Goal: Transaction & Acquisition: Purchase product/service

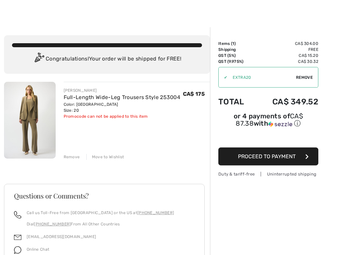
scroll to position [6, 0]
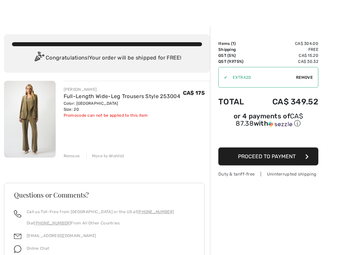
click at [36, 146] on img at bounding box center [30, 119] width 52 height 77
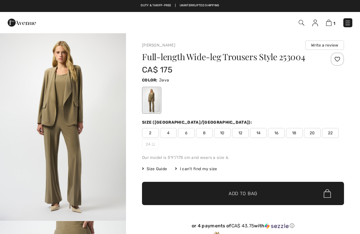
checkbox input "true"
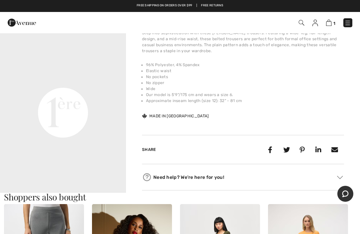
scroll to position [392, 0]
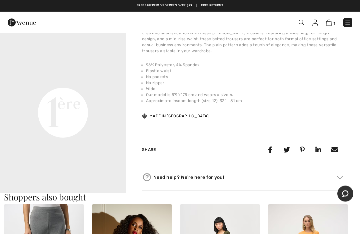
click at [347, 26] on img at bounding box center [347, 23] width 7 height 7
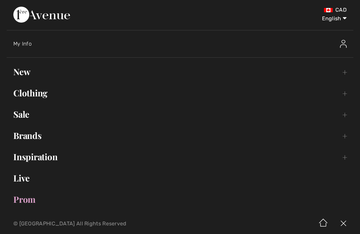
click at [46, 93] on link "Clothing Toggle submenu" at bounding box center [180, 93] width 346 height 15
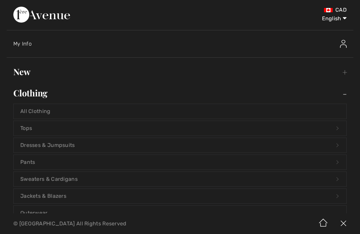
click at [37, 162] on link "Pants Open submenu" at bounding box center [180, 162] width 332 height 15
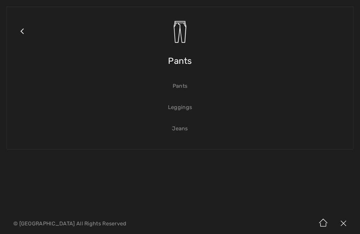
click at [183, 110] on link "Leggings" at bounding box center [180, 107] width 332 height 15
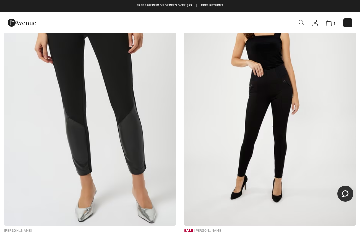
scroll to position [152, 0]
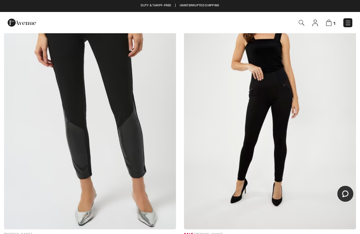
click at [347, 22] on img at bounding box center [347, 23] width 7 height 7
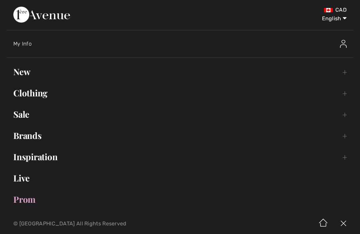
click at [53, 100] on link "Clothing Toggle submenu" at bounding box center [180, 93] width 346 height 15
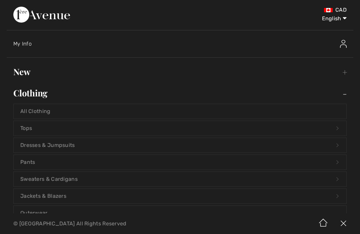
click at [35, 162] on link "Pants Open submenu" at bounding box center [180, 162] width 332 height 15
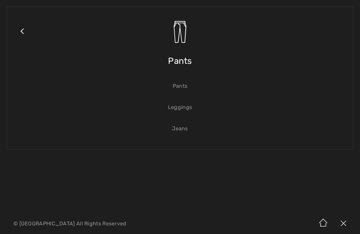
click at [184, 87] on link "Pants" at bounding box center [180, 86] width 332 height 15
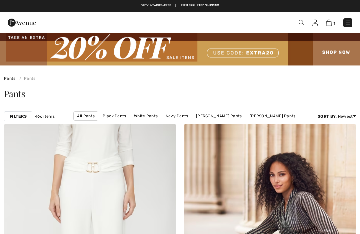
checkbox input "true"
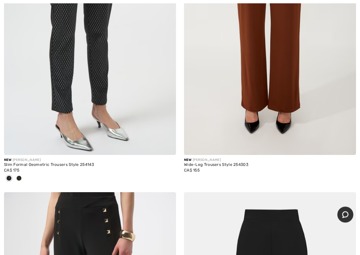
scroll to position [1079, 0]
click at [256, 99] on img at bounding box center [270, 26] width 172 height 258
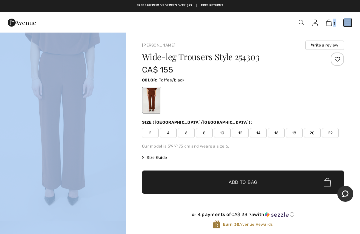
click at [95, 166] on img "1 / 4" at bounding box center [63, 127] width 126 height 189
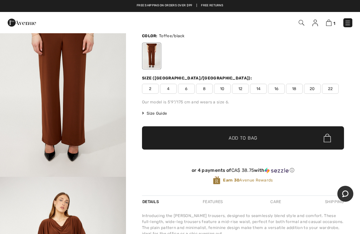
scroll to position [44, 0]
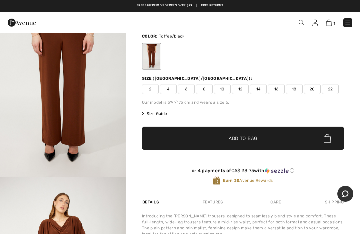
click at [297, 85] on span "18" at bounding box center [294, 89] width 17 height 10
click at [252, 139] on span "Add to Bag" at bounding box center [242, 138] width 29 height 7
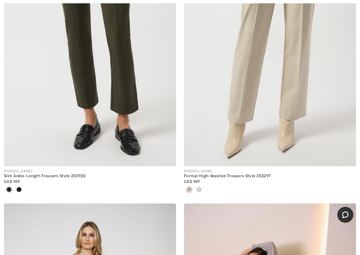
scroll to position [5918, 0]
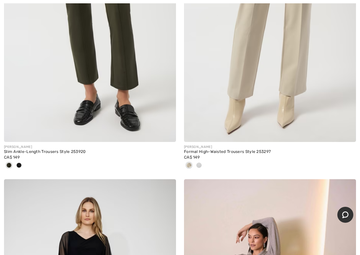
click at [103, 102] on img at bounding box center [90, 13] width 172 height 258
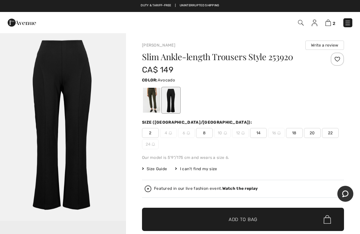
click at [153, 101] on div at bounding box center [151, 100] width 17 height 25
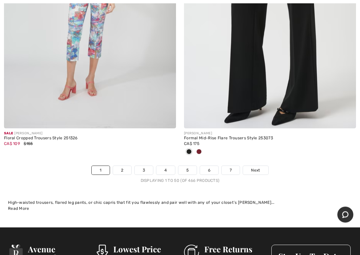
scroll to position [7453, 0]
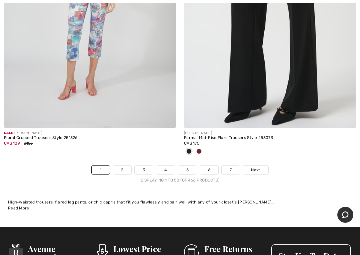
click at [125, 166] on link "2" at bounding box center [122, 170] width 18 height 9
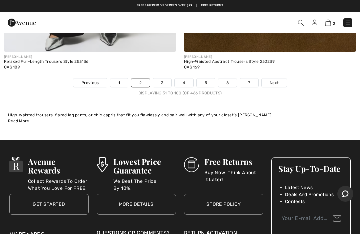
scroll to position [7503, 0]
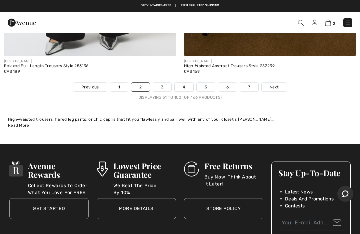
click at [171, 83] on link "3" at bounding box center [162, 87] width 18 height 9
click at [164, 83] on link "3" at bounding box center [162, 87] width 18 height 9
click at [163, 85] on link "3" at bounding box center [162, 87] width 18 height 9
click at [162, 83] on link "3" at bounding box center [162, 87] width 18 height 9
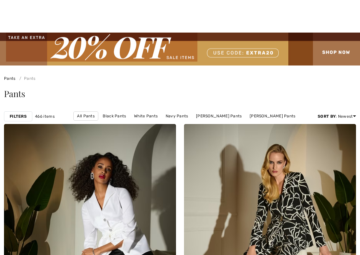
checkbox input "true"
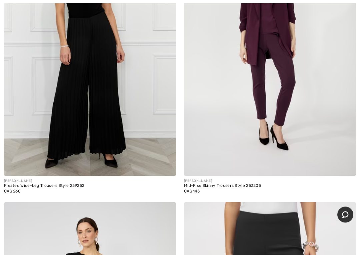
scroll to position [1978, 0]
click at [252, 166] on img at bounding box center [270, 47] width 172 height 258
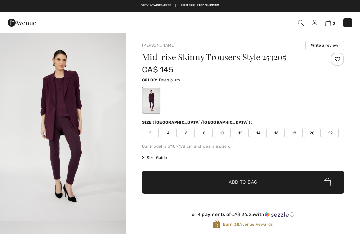
checkbox input "true"
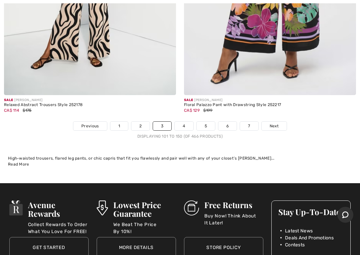
scroll to position [7474, 0]
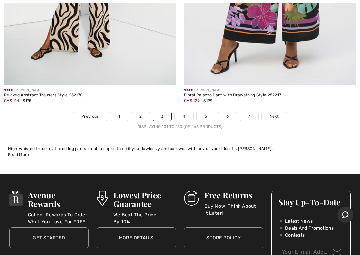
click at [184, 113] on link "4" at bounding box center [184, 116] width 18 height 9
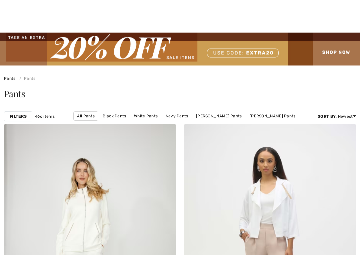
checkbox input "true"
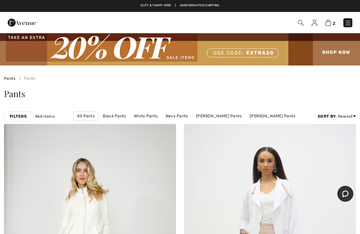
click at [333, 22] on span "2" at bounding box center [333, 23] width 3 height 5
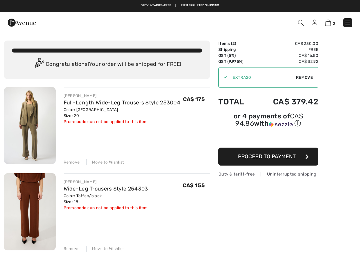
click at [41, 132] on img at bounding box center [30, 125] width 52 height 77
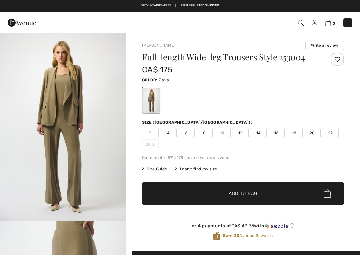
checkbox input "true"
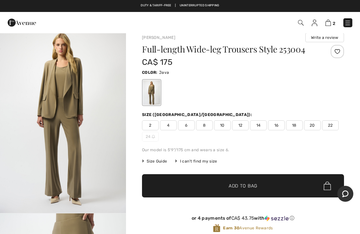
click at [99, 189] on img "1 / 5" at bounding box center [63, 119] width 126 height 189
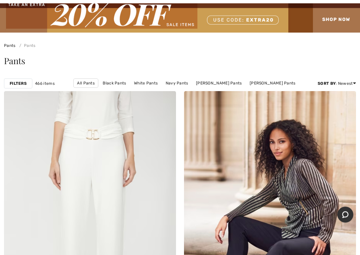
scroll to position [33, 0]
click at [174, 88] on link "Pull on Pants" at bounding box center [157, 92] width 33 height 9
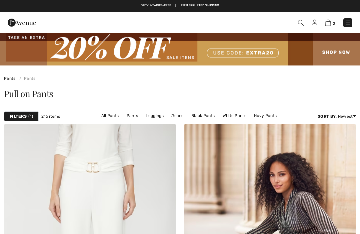
checkbox input "true"
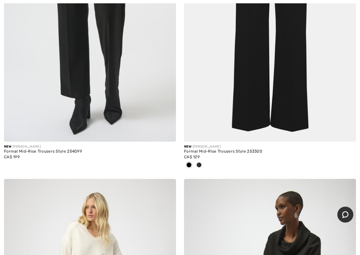
scroll to position [1103, 0]
click at [252, 103] on img at bounding box center [270, 13] width 172 height 258
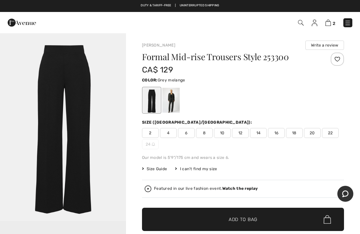
click at [178, 104] on div at bounding box center [170, 100] width 17 height 25
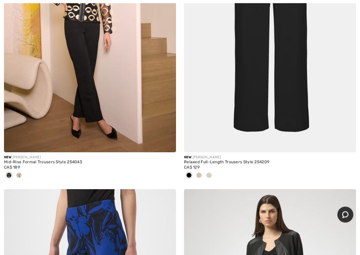
scroll to position [2603, 0]
click at [94, 111] on img at bounding box center [90, 24] width 172 height 258
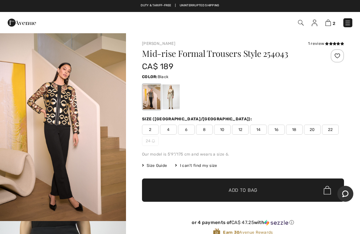
click at [175, 100] on div at bounding box center [170, 97] width 17 height 25
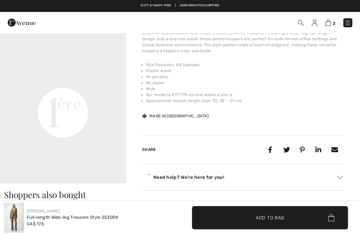
scroll to position [392, 0]
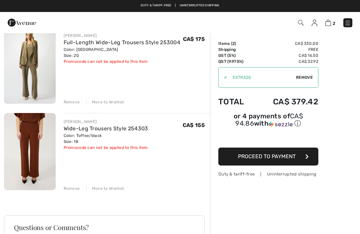
scroll to position [60, 0]
click at [75, 190] on div "Remove" at bounding box center [72, 189] width 16 height 6
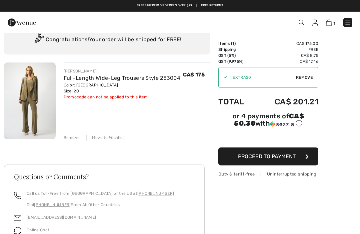
scroll to position [0, 0]
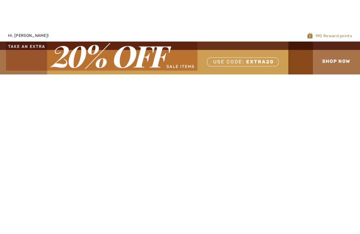
checkbox input "true"
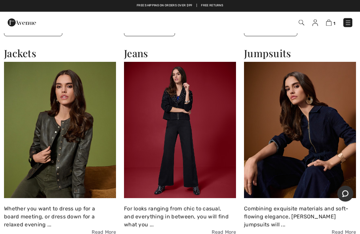
scroll to position [1262, 0]
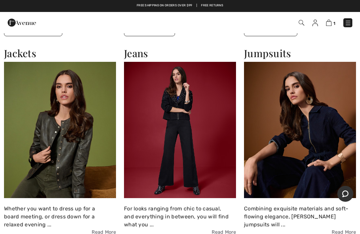
click at [331, 22] on img at bounding box center [329, 23] width 6 height 6
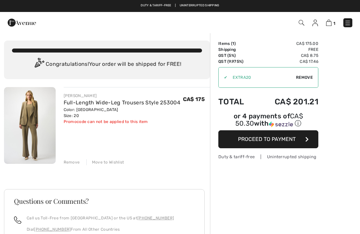
checkbox input "true"
